Goal: Information Seeking & Learning: Learn about a topic

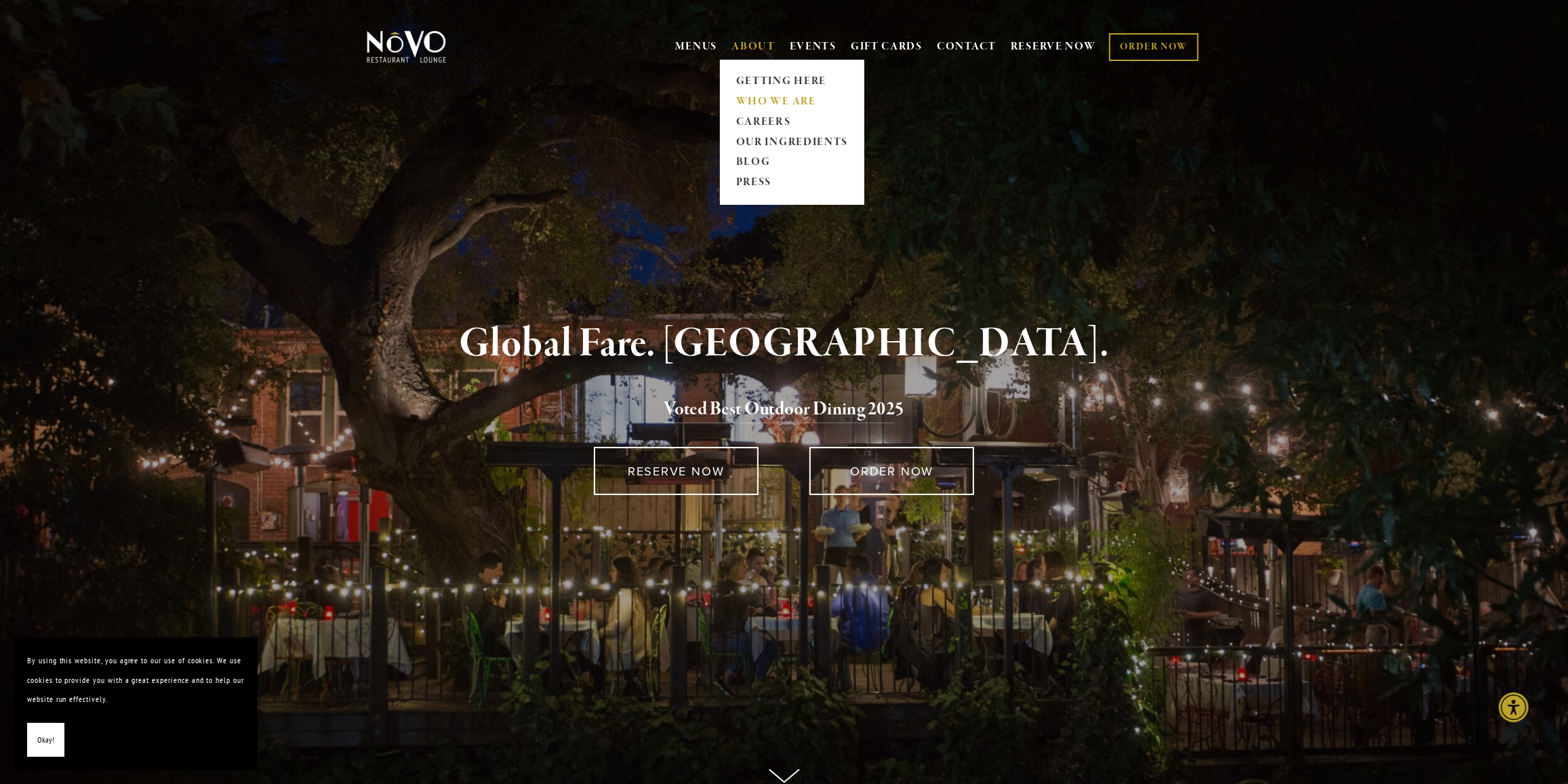
click at [754, 99] on link "WHO WE ARE" at bounding box center [792, 101] width 121 height 21
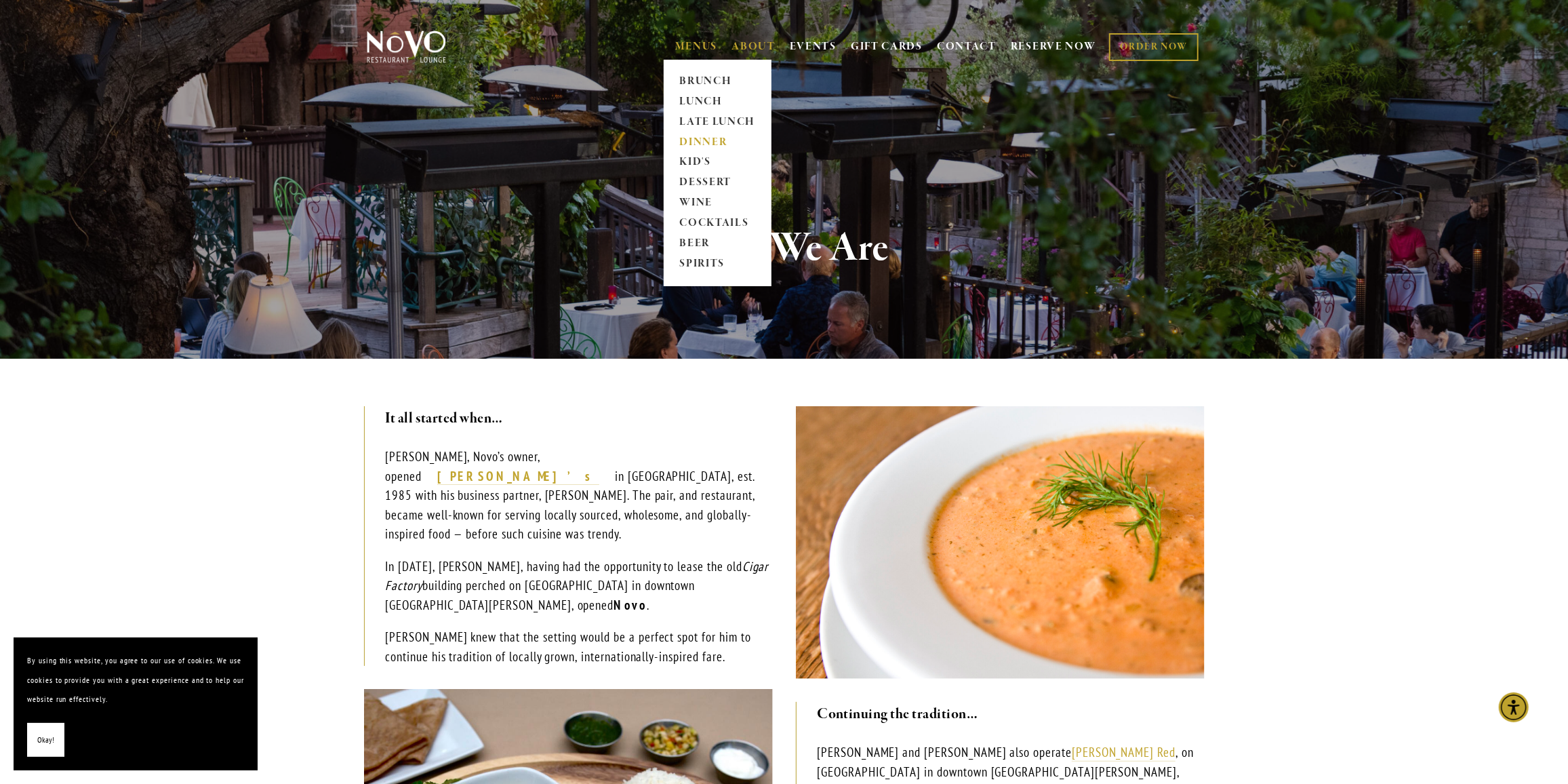
click at [689, 139] on link "DINNER" at bounding box center [717, 142] width 85 height 21
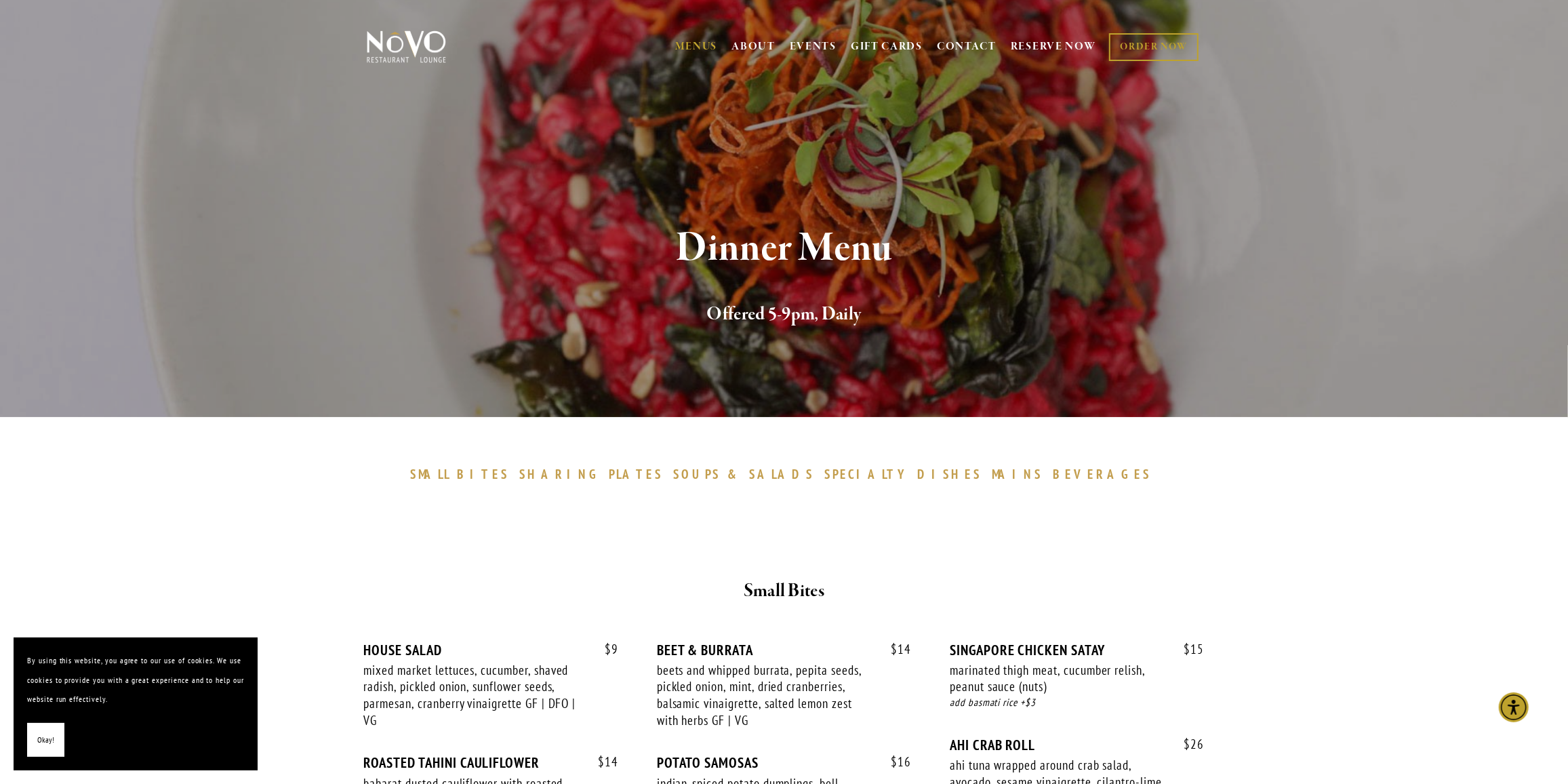
click at [1053, 470] on span "BEVERAGES" at bounding box center [1102, 473] width 99 height 17
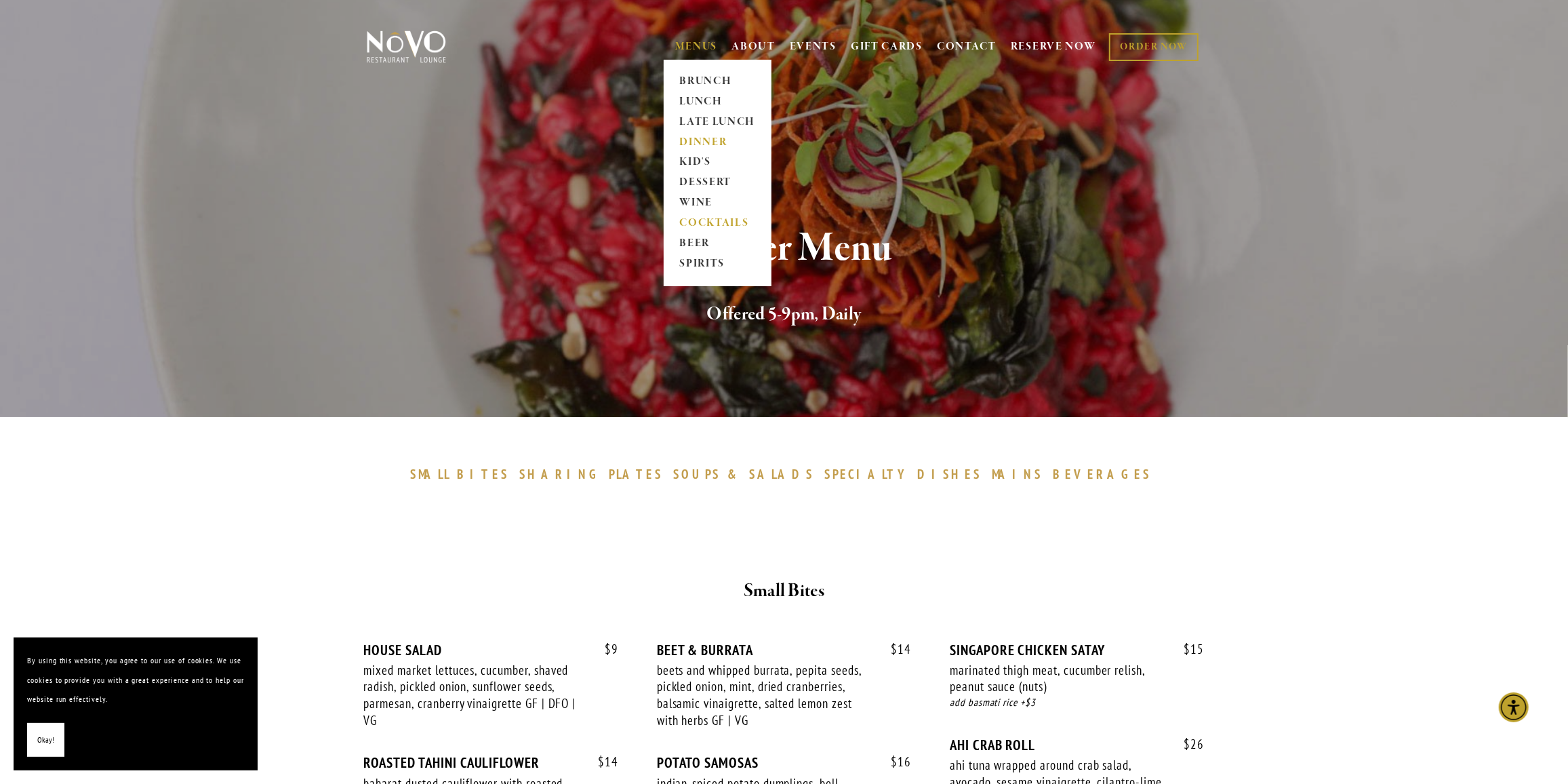
click at [700, 220] on link "COCKTAILS" at bounding box center [717, 223] width 85 height 21
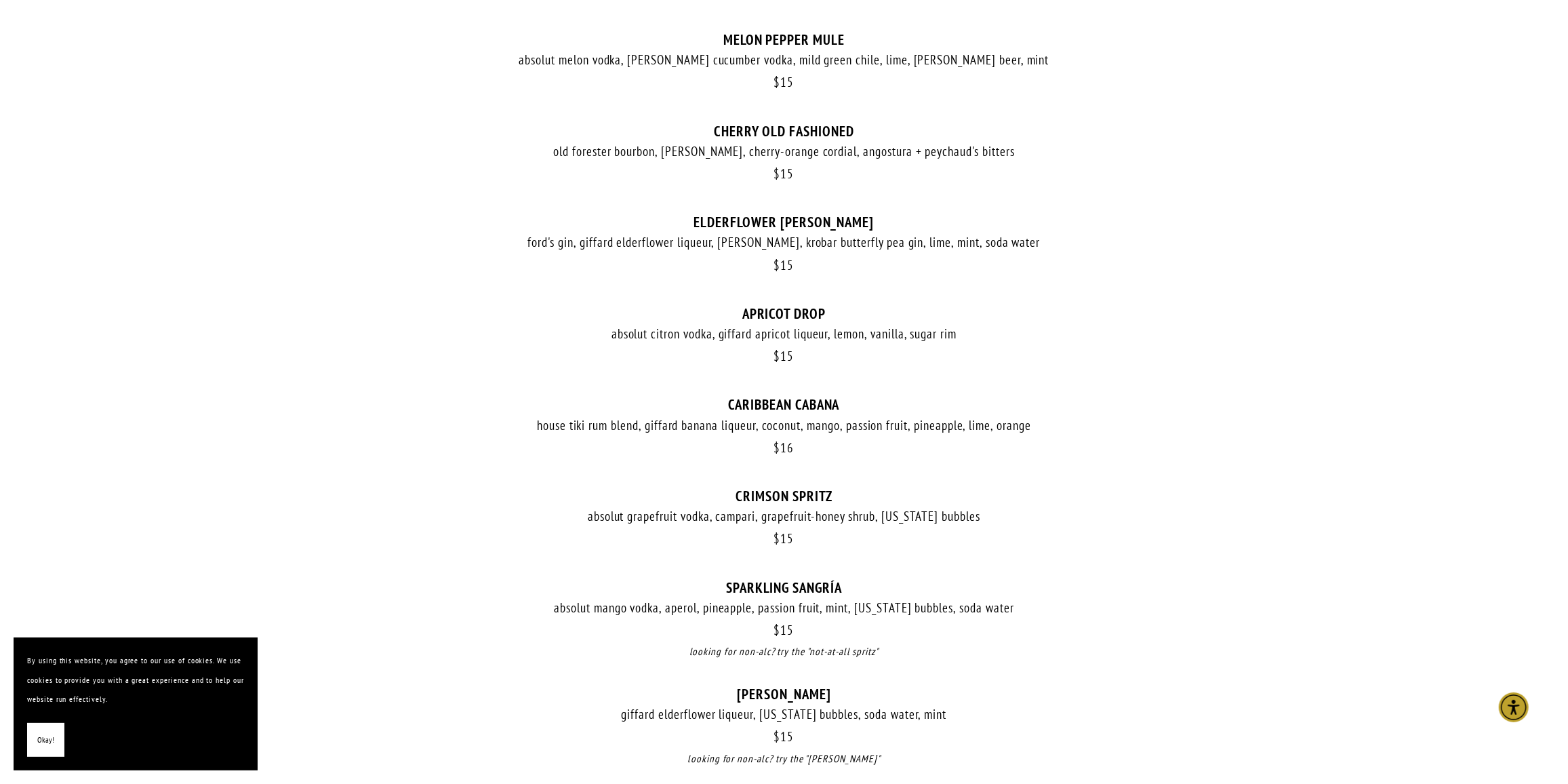
scroll to position [924, 0]
